Goal: Transaction & Acquisition: Book appointment/travel/reservation

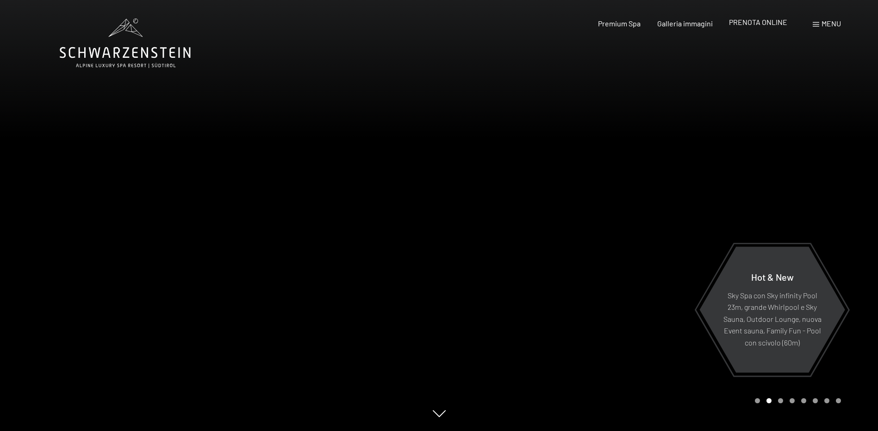
click at [762, 25] on span "PRENOTA ONLINE" at bounding box center [758, 22] width 58 height 9
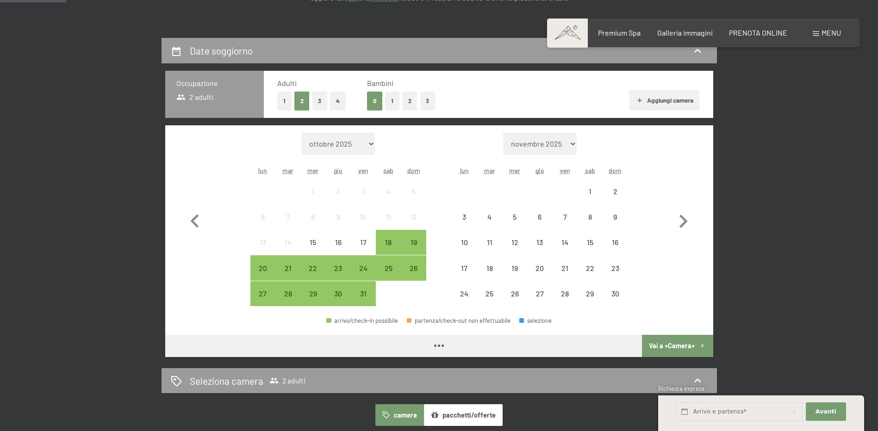
scroll to position [231, 0]
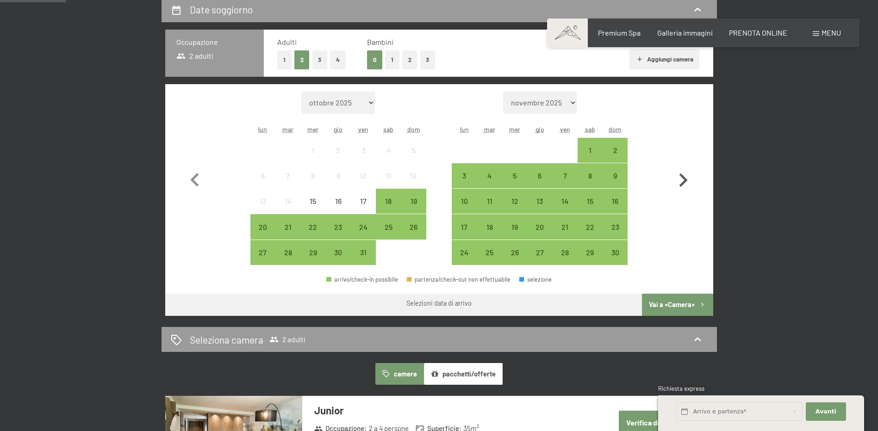
click at [686, 174] on icon "button" at bounding box center [683, 180] width 27 height 27
select select "2025-11-01"
select select "2025-12-01"
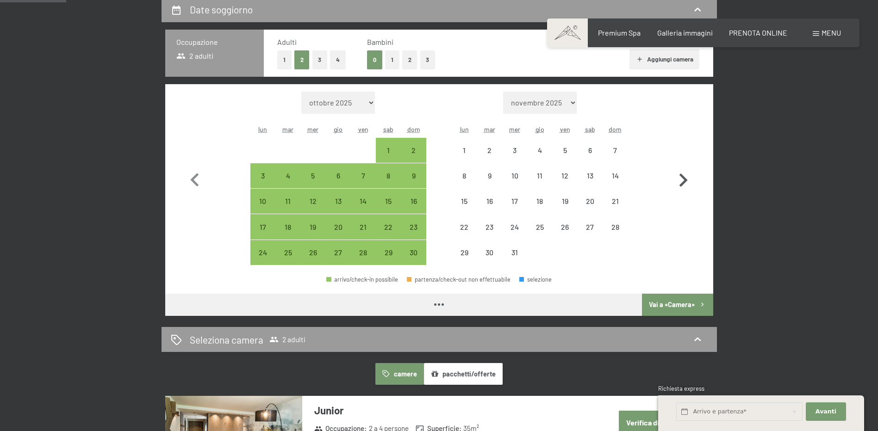
select select "2025-11-01"
select select "2025-12-01"
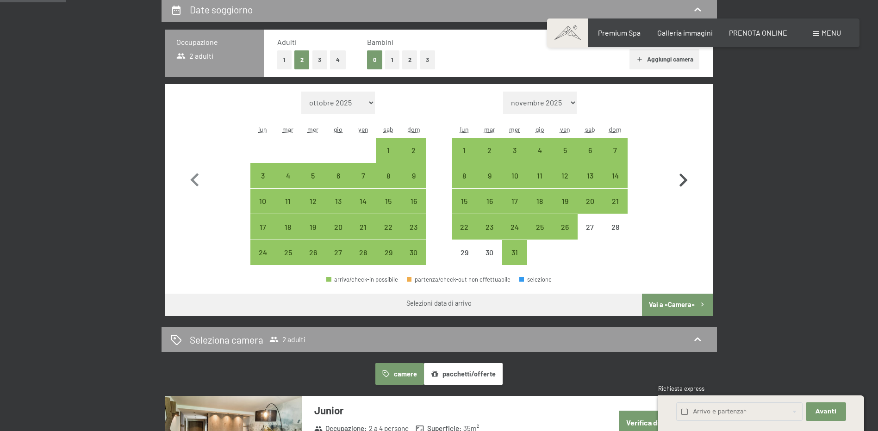
click at [686, 174] on icon "button" at bounding box center [683, 180] width 27 height 27
select select "2025-12-01"
select select "2026-01-01"
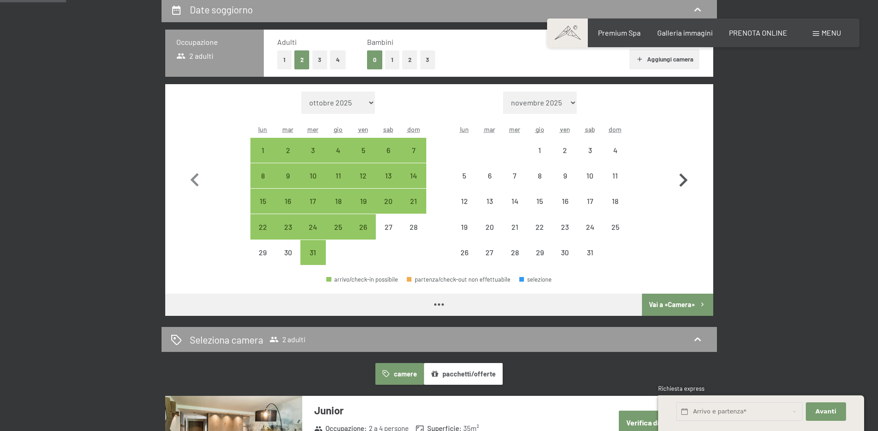
click at [686, 174] on icon "button" at bounding box center [683, 180] width 27 height 27
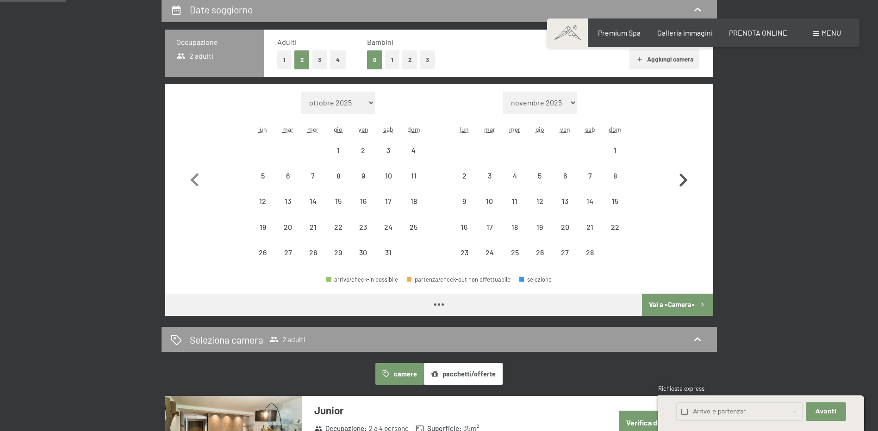
select select "2026-01-01"
select select "2026-02-01"
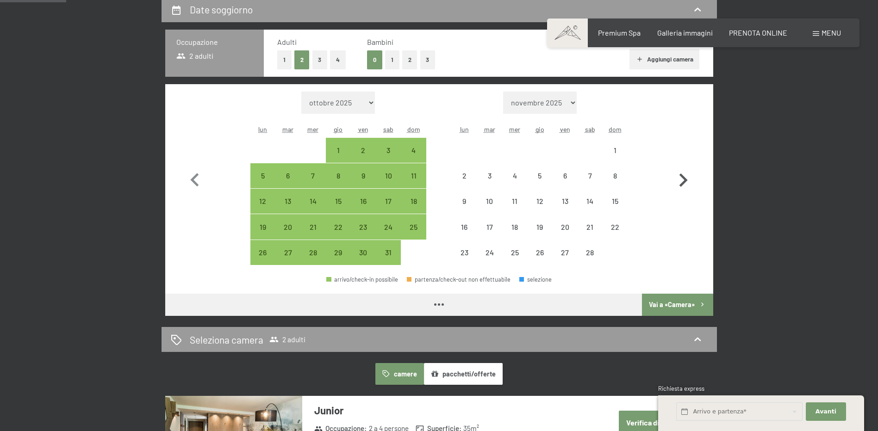
select select "2026-01-01"
select select "2026-02-01"
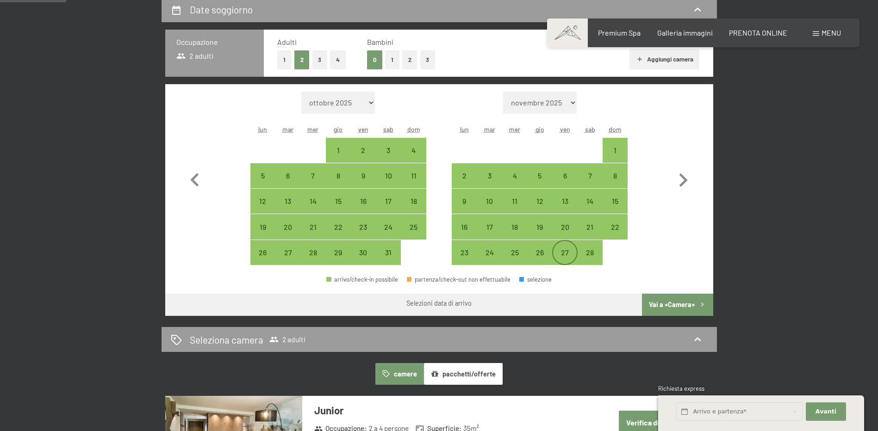
click at [558, 251] on div "27" at bounding box center [564, 260] width 23 height 23
select select "2026-01-01"
select select "2026-02-01"
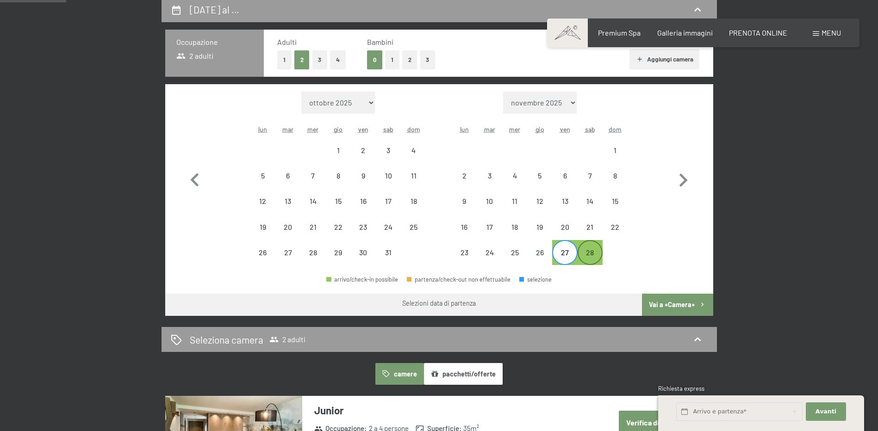
click at [592, 253] on div "28" at bounding box center [590, 260] width 23 height 23
select select "2026-01-01"
select select "2026-02-01"
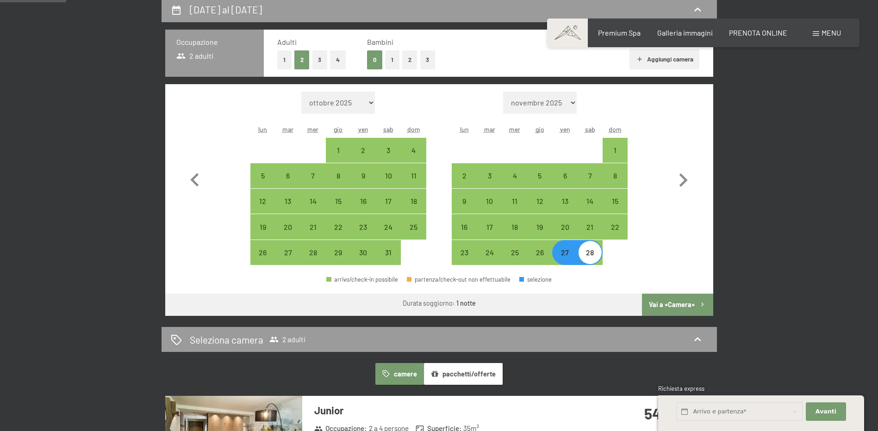
click at [685, 305] on button "Vai a «Camera»" at bounding box center [677, 305] width 71 height 22
select select "2026-01-01"
select select "2026-02-01"
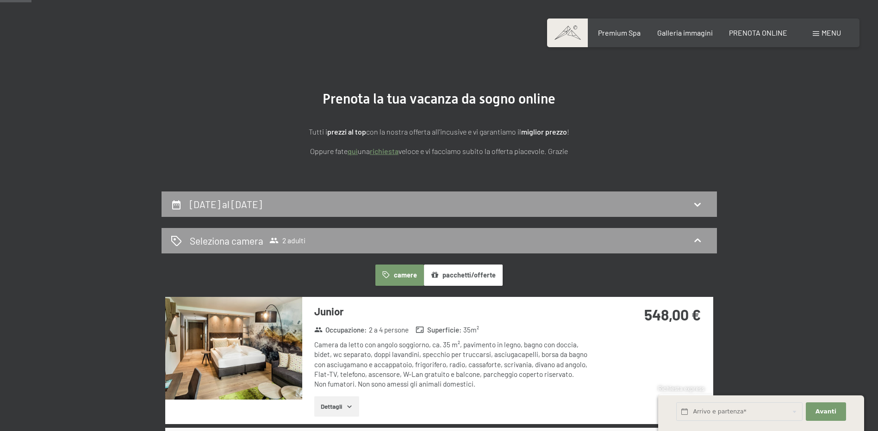
scroll to position [0, 0]
